Goal: Communication & Community: Answer question/provide support

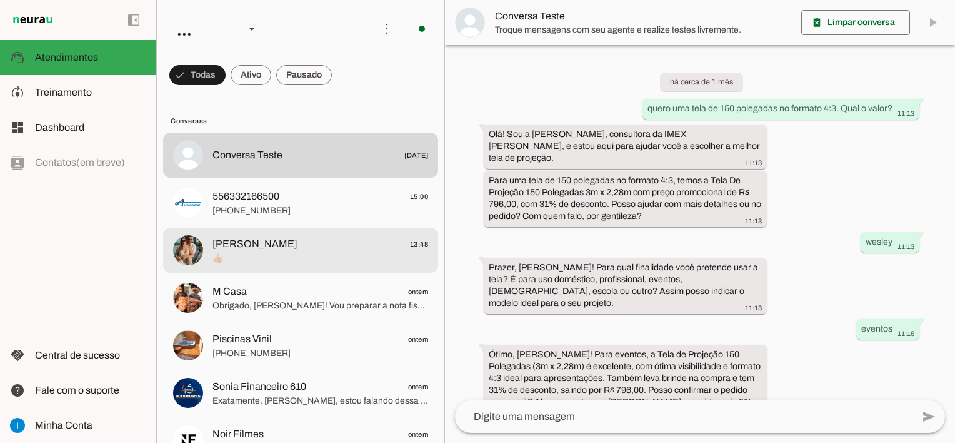
scroll to position [915, 0]
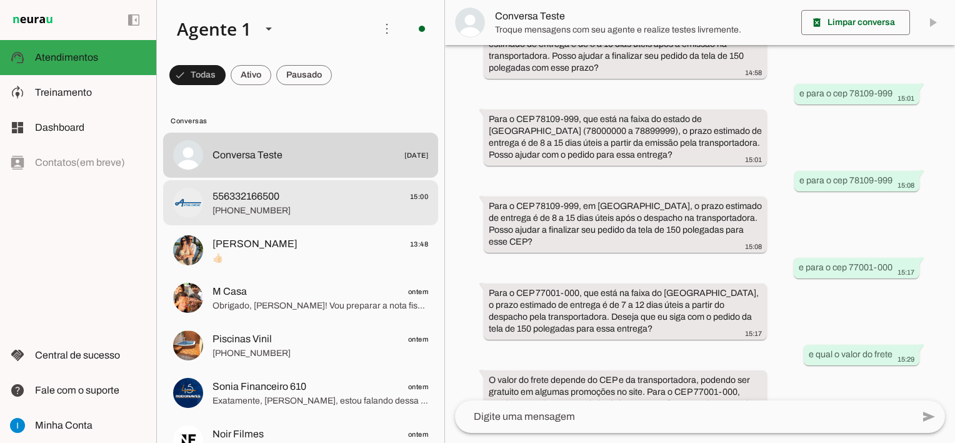
click at [263, 210] on span "[PHONE_NUMBER]" at bounding box center [321, 210] width 216 height 13
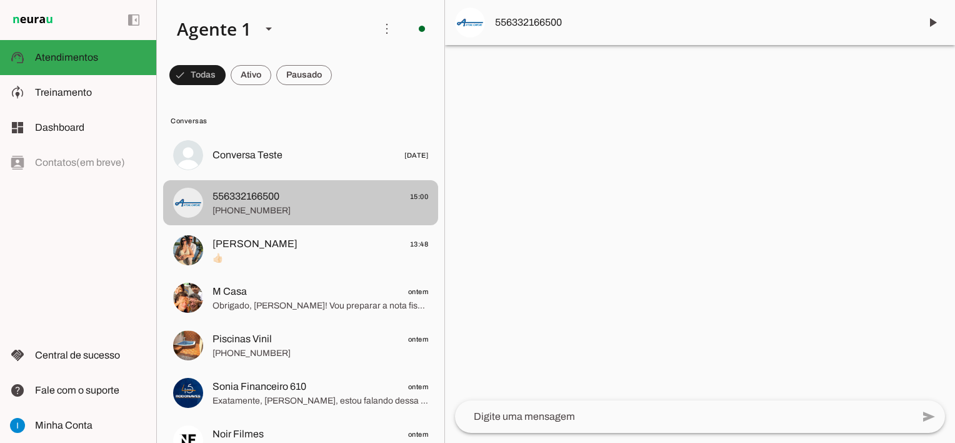
click at [278, 208] on span "[PHONE_NUMBER]" at bounding box center [321, 210] width 216 height 13
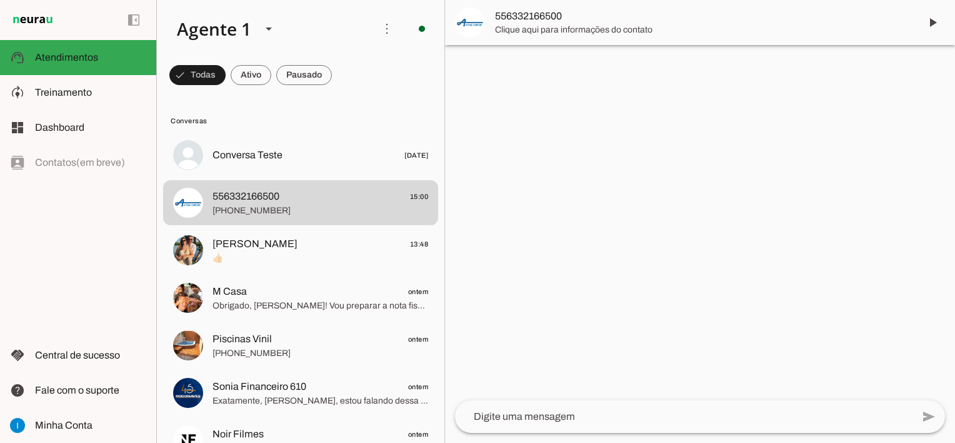
click at [579, 30] on span "Clique aqui para informações do contato" at bounding box center [702, 30] width 415 height 13
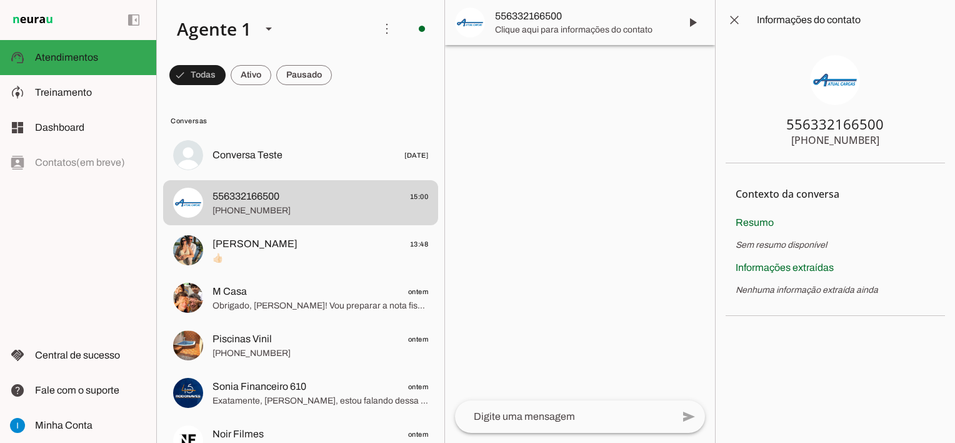
click at [549, 205] on div at bounding box center [580, 221] width 270 height 443
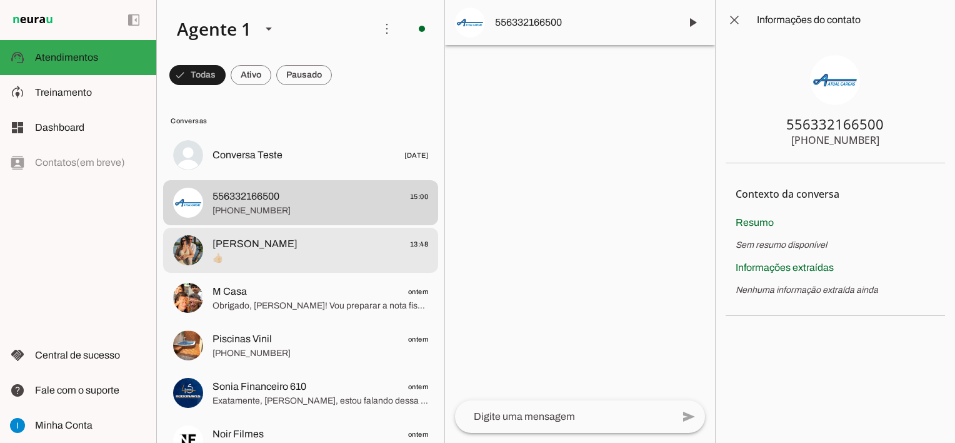
click at [235, 259] on span "👍🏻" at bounding box center [321, 258] width 216 height 13
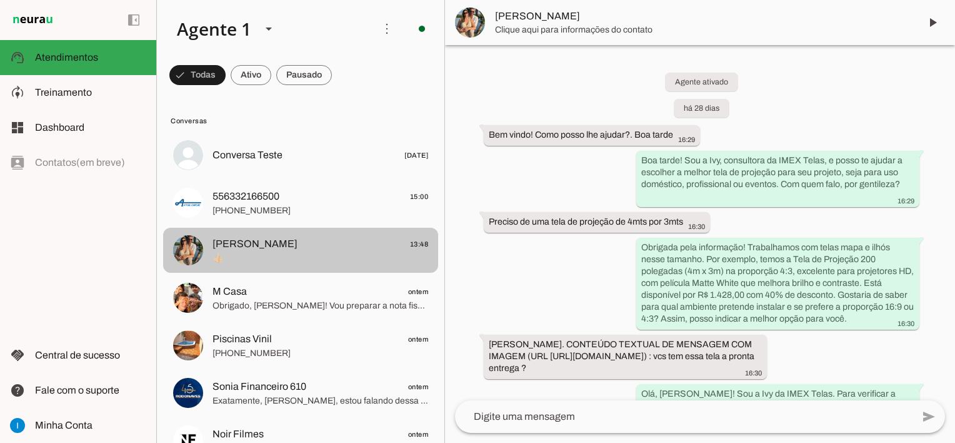
scroll to position [1675, 0]
